Goal: Transaction & Acquisition: Book appointment/travel/reservation

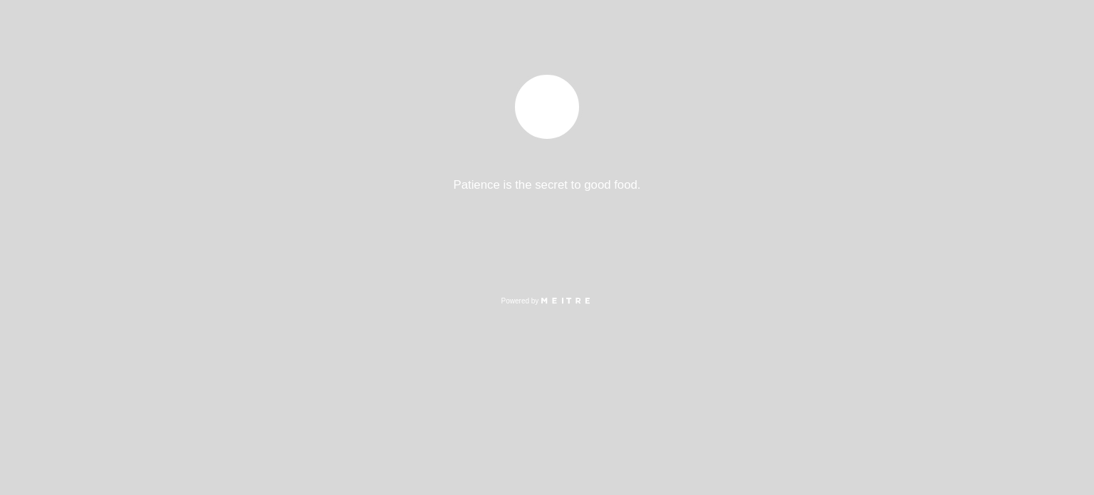
select select "es"
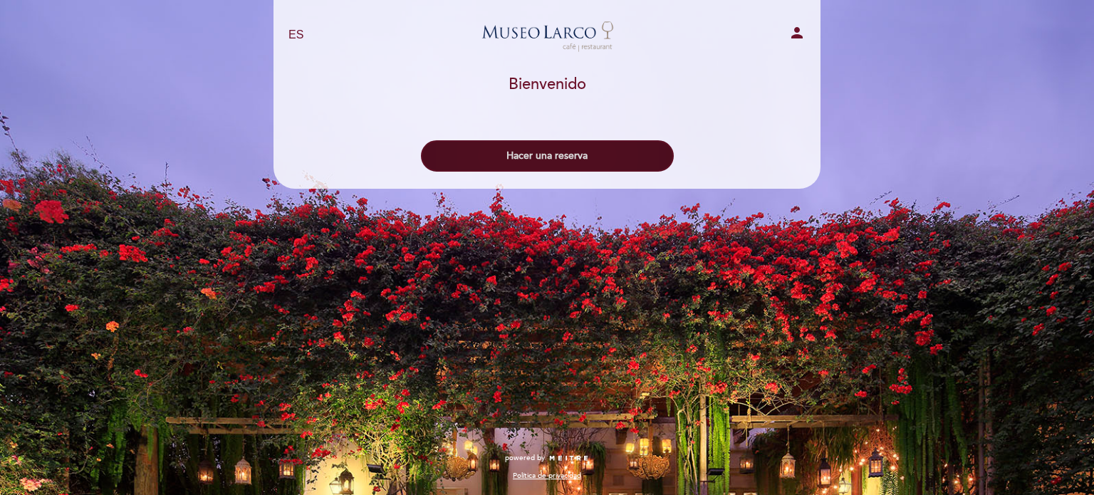
click at [563, 162] on button "Hacer una reserva" at bounding box center [547, 155] width 253 height 31
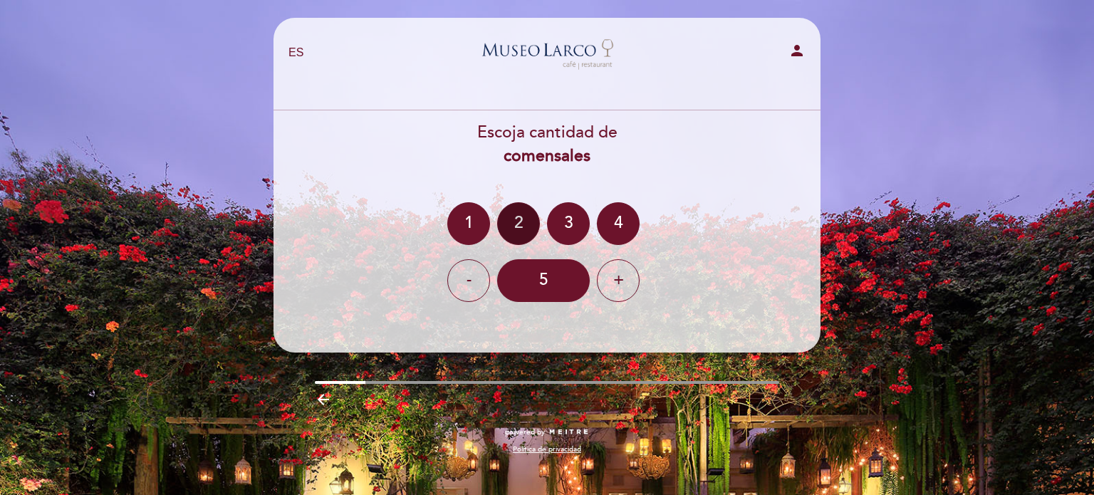
click at [514, 224] on div "2" at bounding box center [518, 223] width 43 height 43
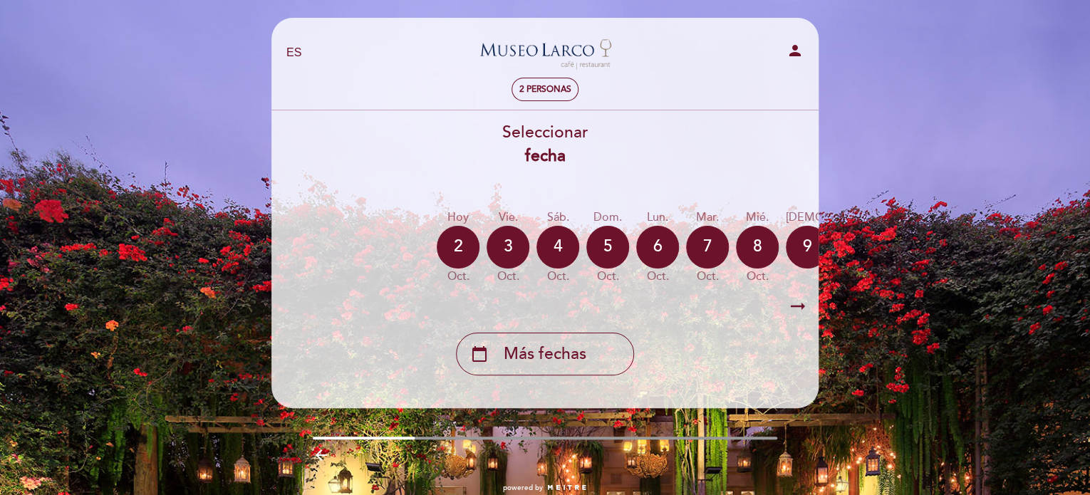
click at [803, 304] on icon "arrow_right_alt" at bounding box center [797, 306] width 21 height 31
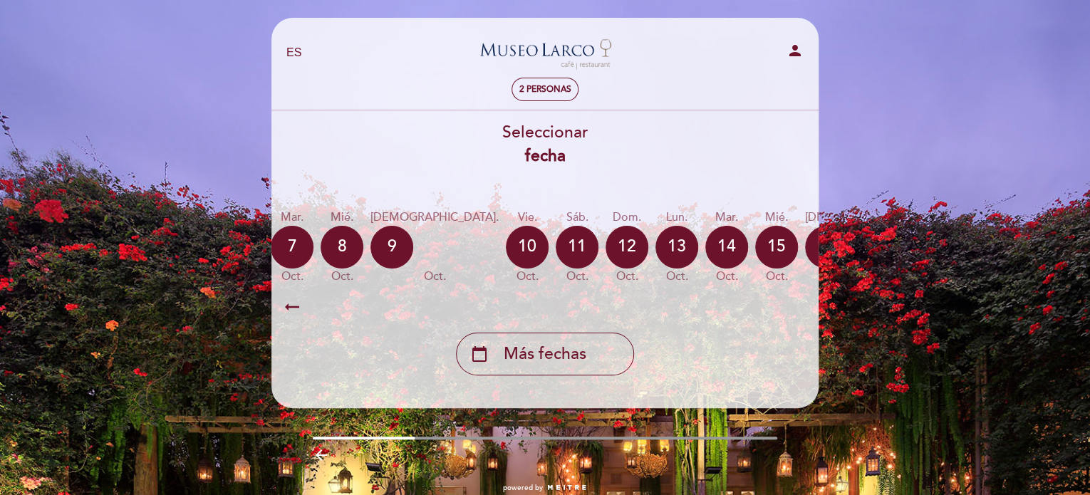
click at [802, 304] on icon "arrow_right_alt" at bounding box center [797, 306] width 21 height 31
click at [940, 244] on div "calendar_today" at bounding box center [961, 247] width 43 height 43
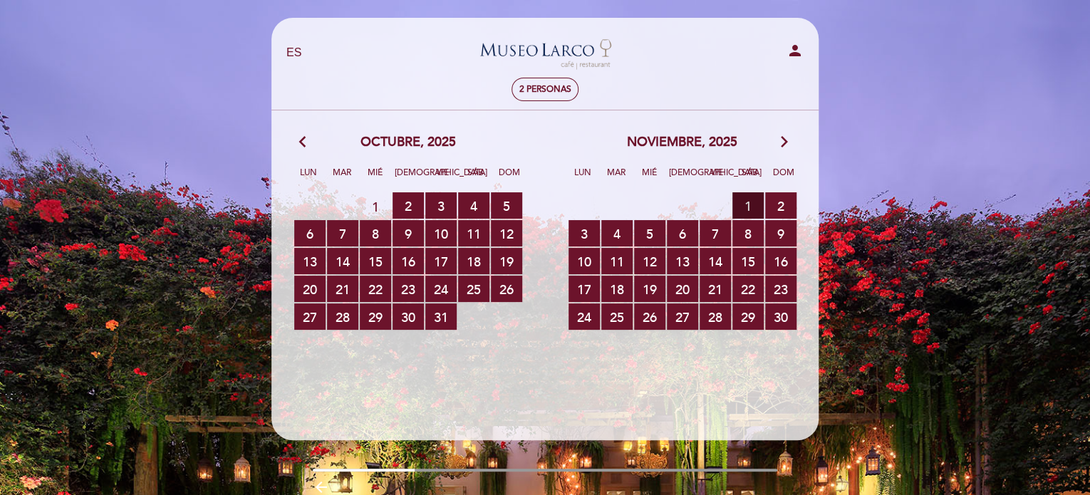
click at [738, 209] on span "1 RESERVAS DISPONIBLES" at bounding box center [747, 205] width 31 height 26
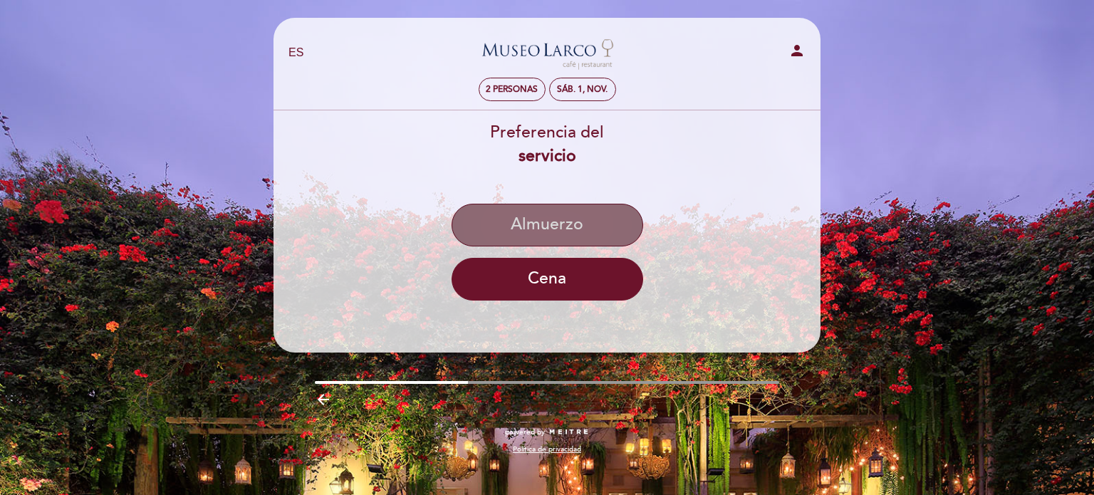
click at [566, 234] on button "Almuerzo" at bounding box center [548, 225] width 192 height 43
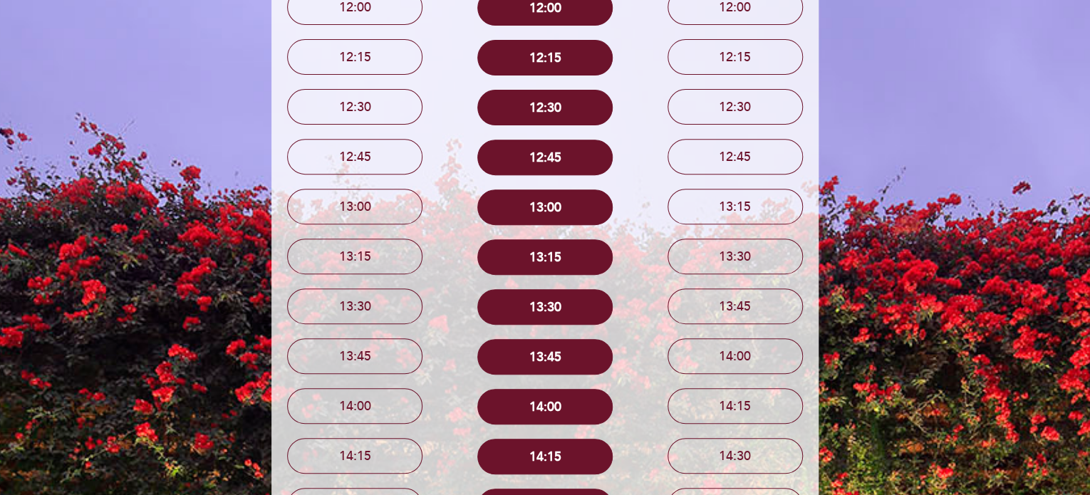
scroll to position [499, 0]
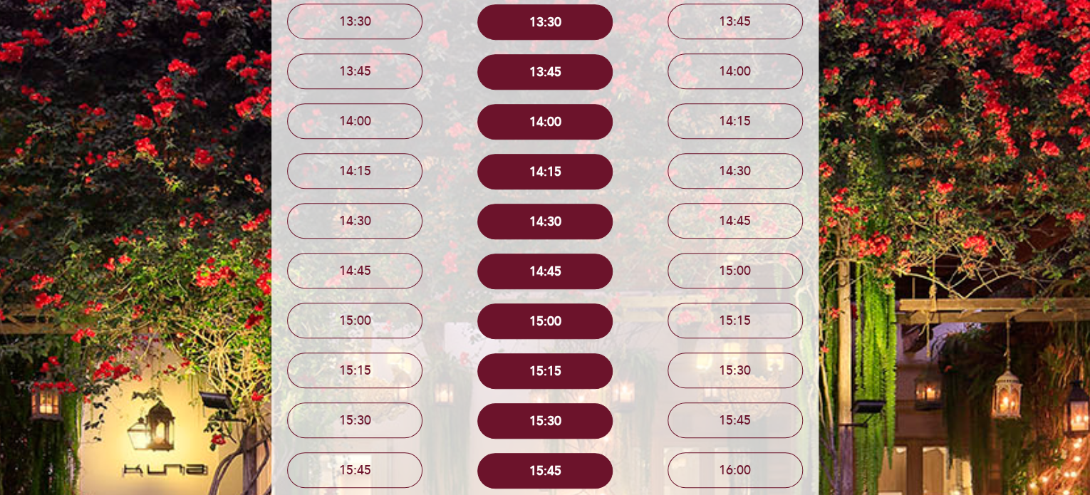
click at [527, 399] on div "15:30" at bounding box center [545, 421] width 169 height 50
click at [531, 414] on button "15:30" at bounding box center [544, 421] width 135 height 36
